Goal: Task Accomplishment & Management: Manage account settings

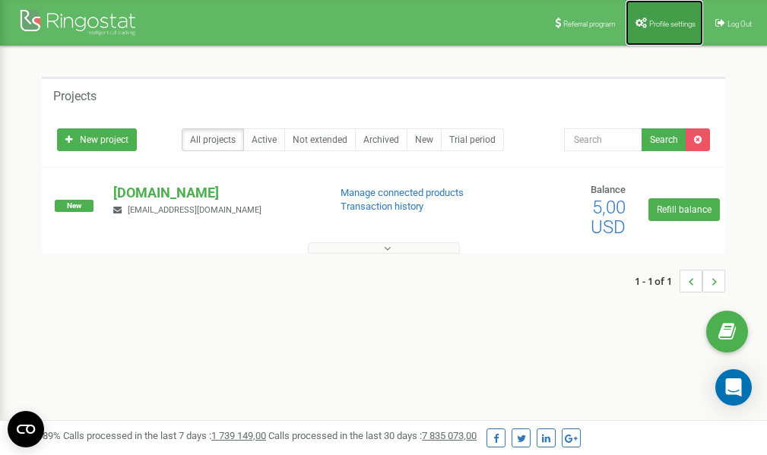
click at [669, 20] on span "Profile settings" at bounding box center [672, 24] width 46 height 8
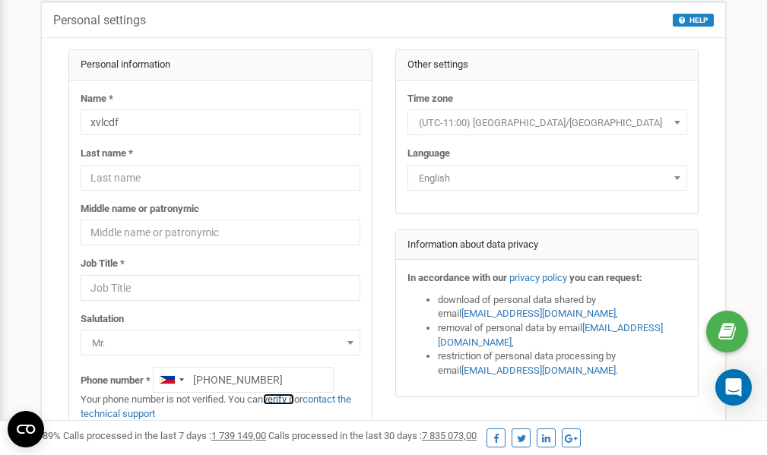
click at [288, 399] on link "verify it" at bounding box center [278, 399] width 31 height 11
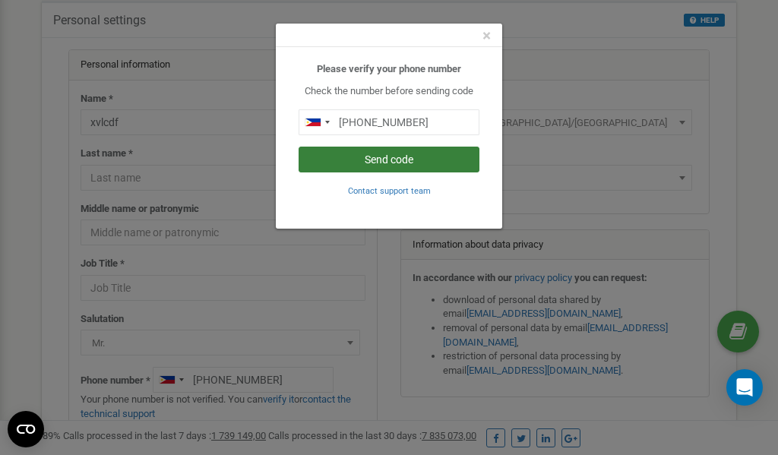
click at [386, 162] on button "Send code" at bounding box center [389, 160] width 181 height 26
